Goal: Obtain resource: Obtain resource

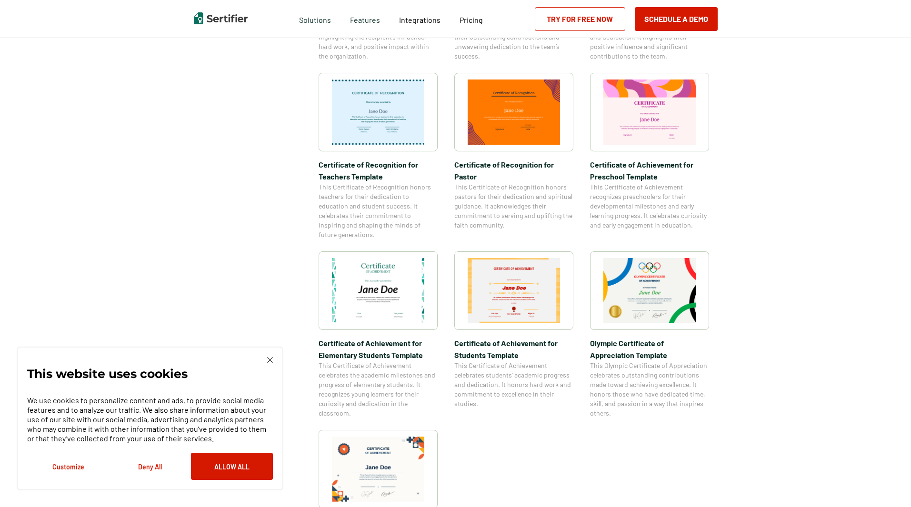
scroll to position [666, 0]
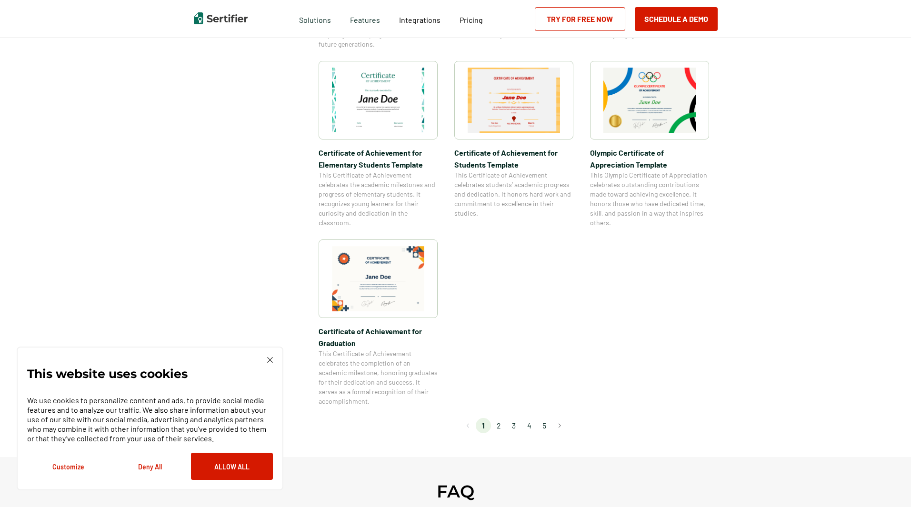
click at [501, 422] on li "2" at bounding box center [498, 425] width 15 height 15
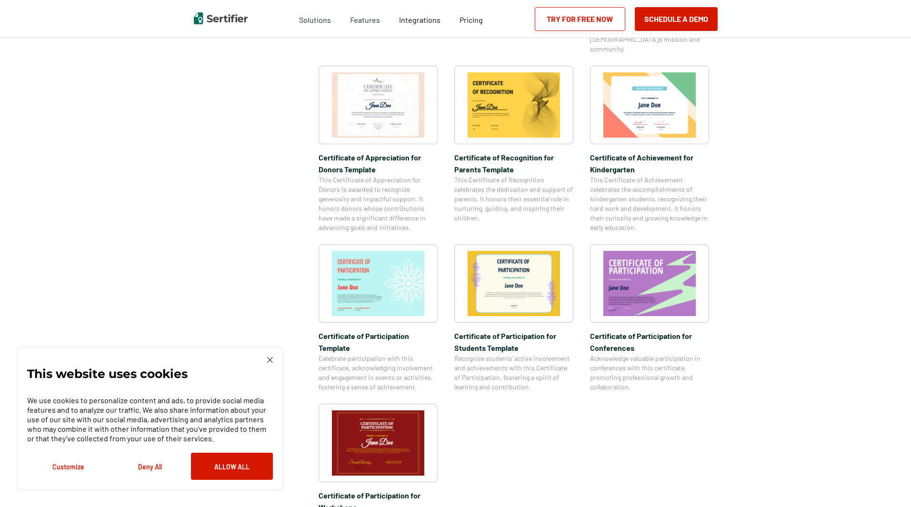
scroll to position [714, 0]
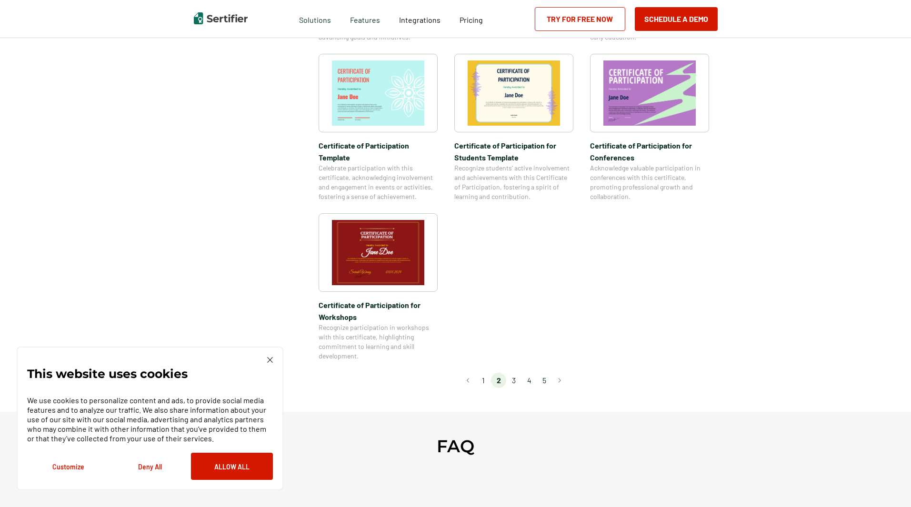
click at [516, 373] on li "3" at bounding box center [513, 380] width 15 height 15
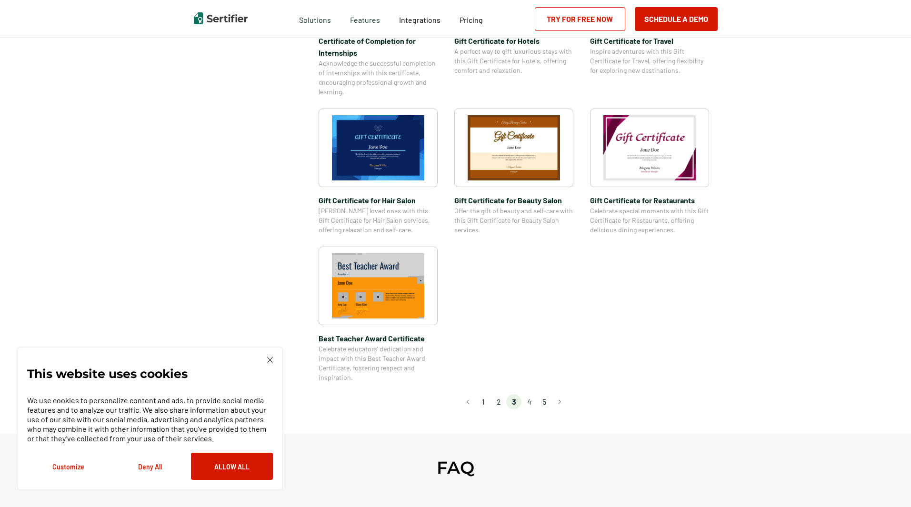
scroll to position [619, 0]
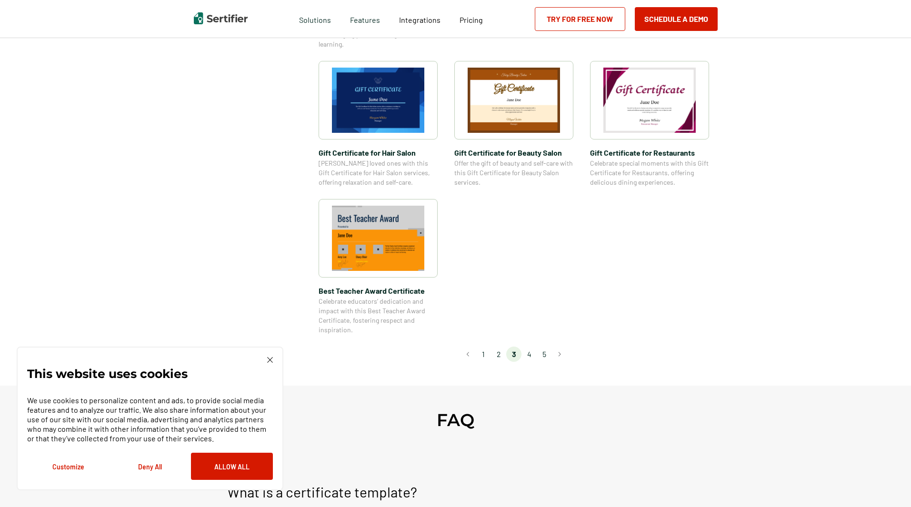
click at [530, 354] on li "4" at bounding box center [528, 354] width 15 height 15
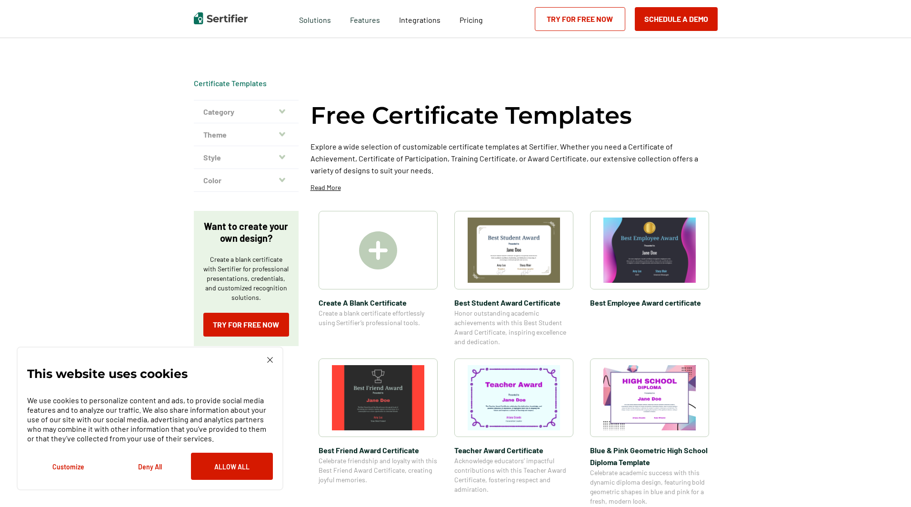
scroll to position [48, 0]
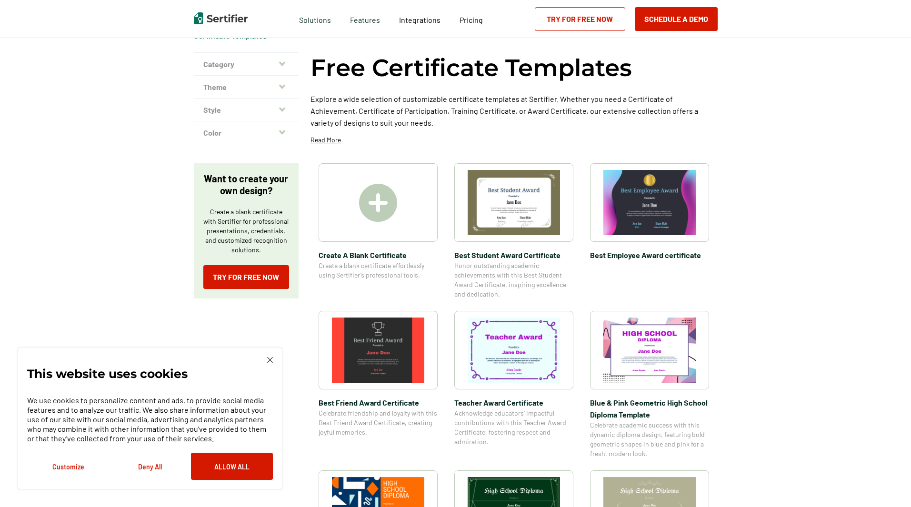
click at [221, 68] on button "Category" at bounding box center [246, 64] width 105 height 23
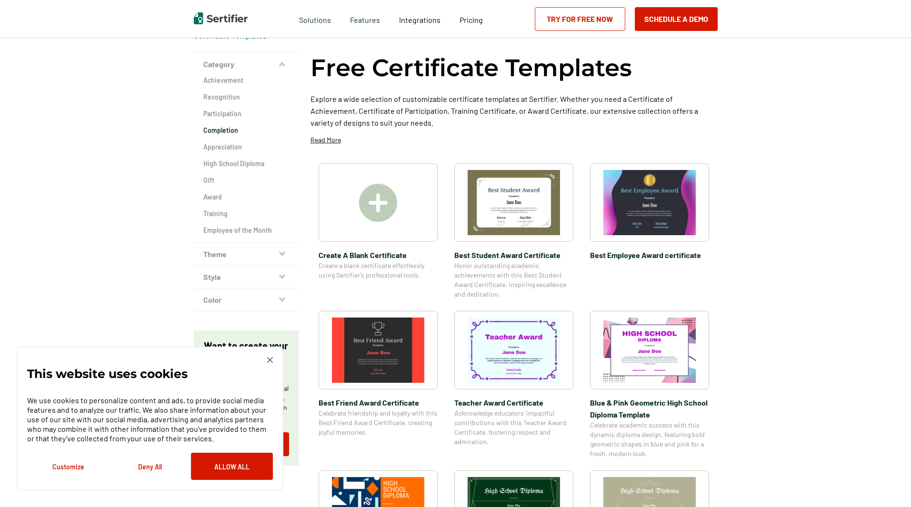
click at [235, 132] on h2 "Completion" at bounding box center [246, 131] width 86 height 10
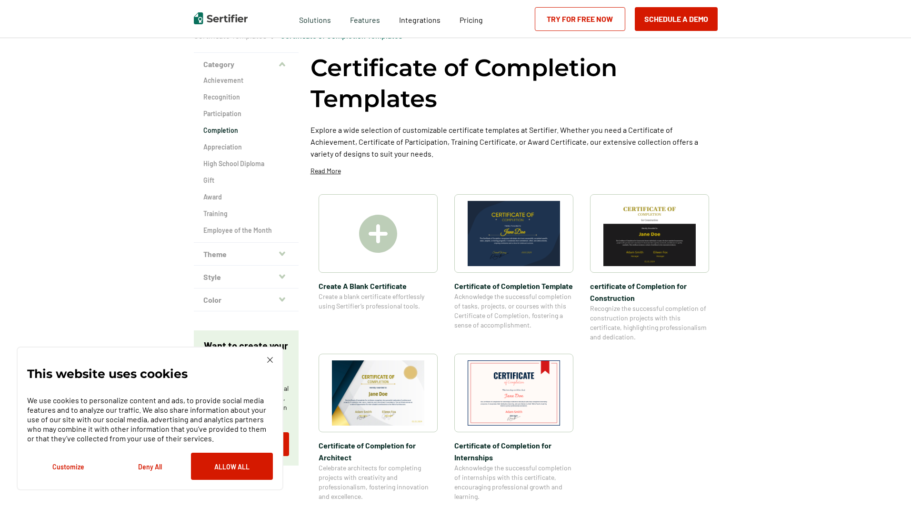
scroll to position [95, 0]
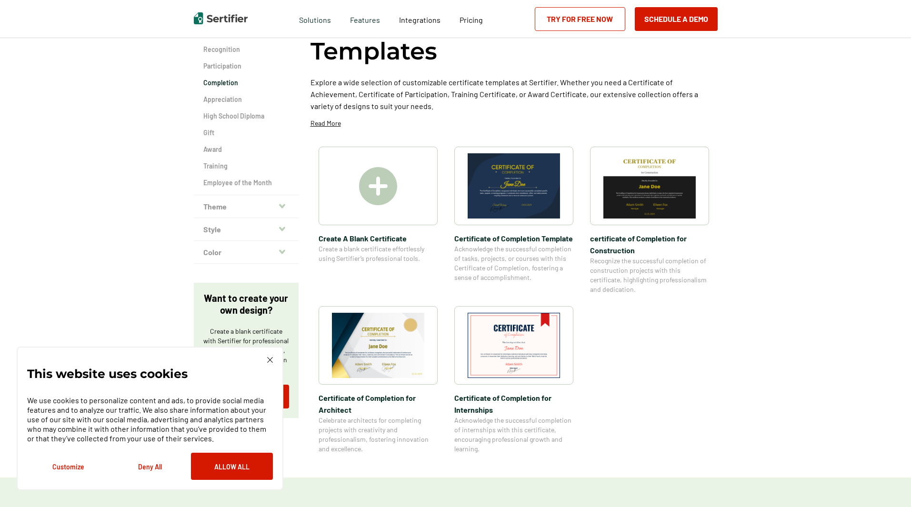
click at [480, 336] on img at bounding box center [513, 345] width 92 height 65
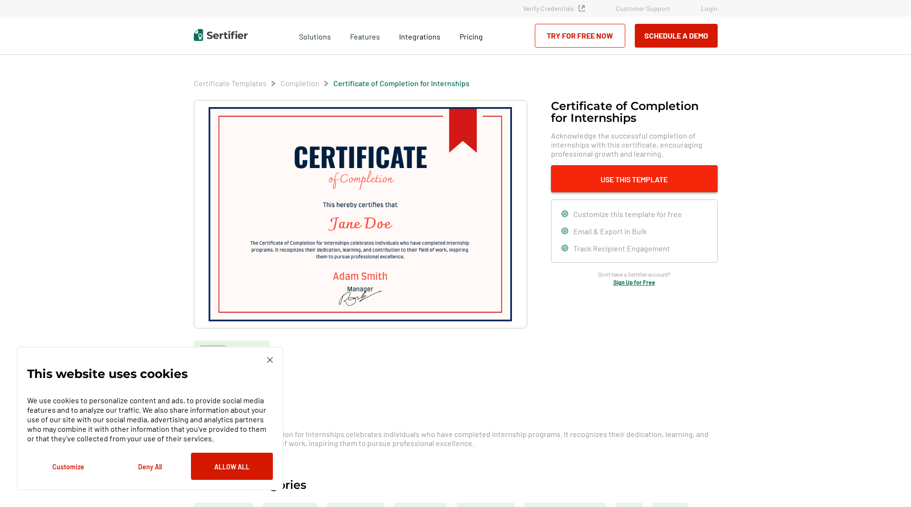
click at [667, 176] on button "Use This Template" at bounding box center [634, 178] width 167 height 27
